Goal: Find specific page/section: Find specific page/section

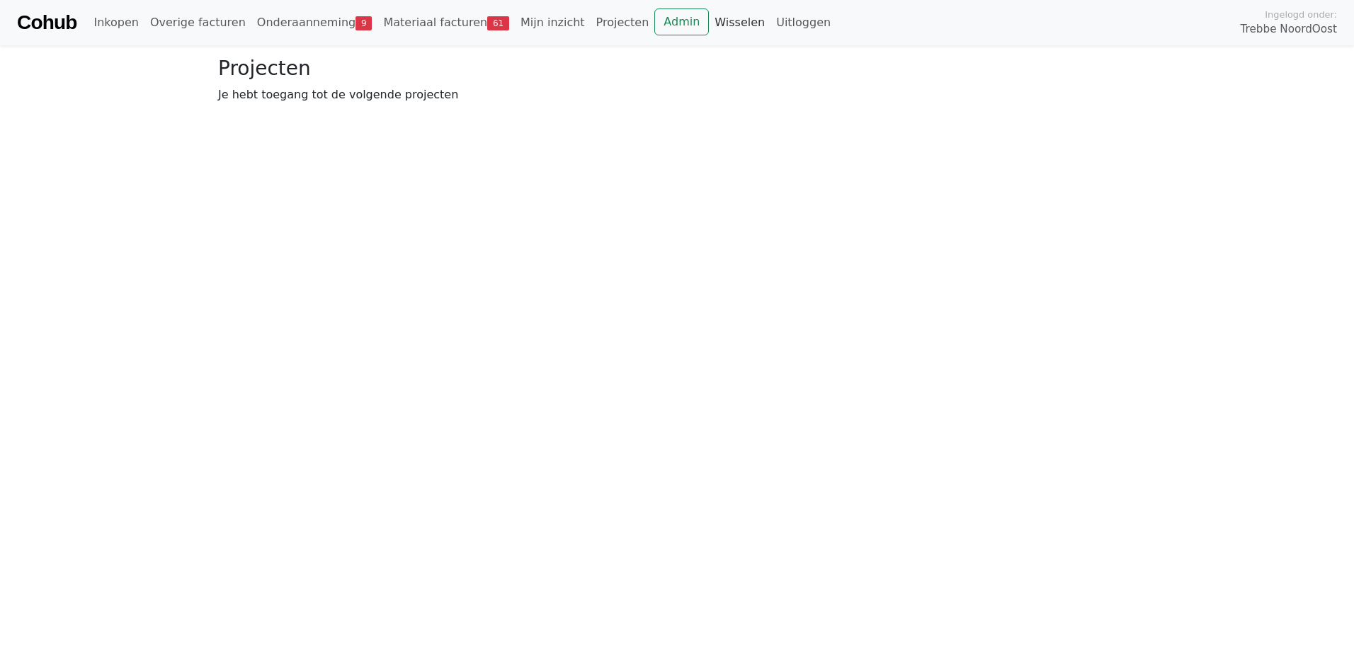
click at [709, 21] on link "Wisselen" at bounding box center [740, 22] width 62 height 28
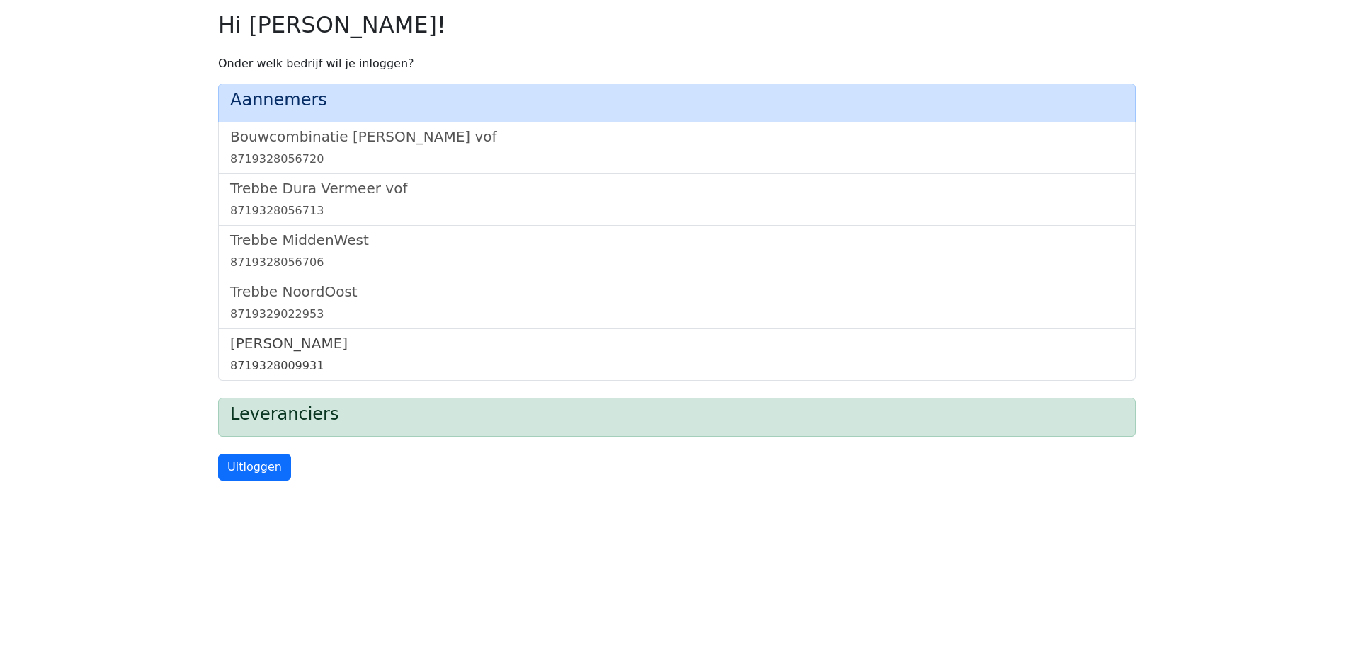
click at [288, 346] on h5 "[PERSON_NAME]" at bounding box center [677, 343] width 894 height 17
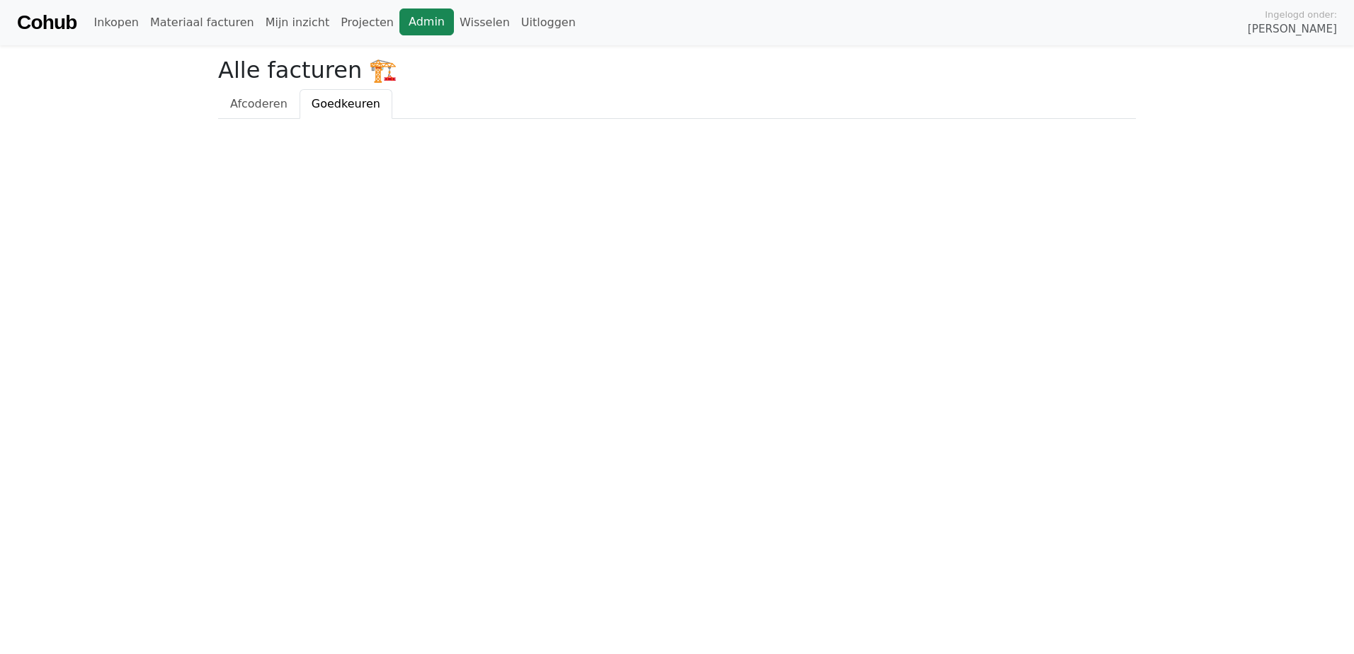
click at [399, 26] on link "Admin" at bounding box center [426, 21] width 55 height 27
